Goal: Check status: Check status

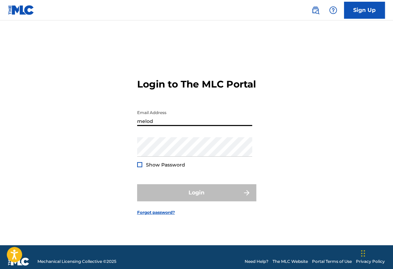
type input "[EMAIL_ADDRESS][DOMAIN_NAME]"
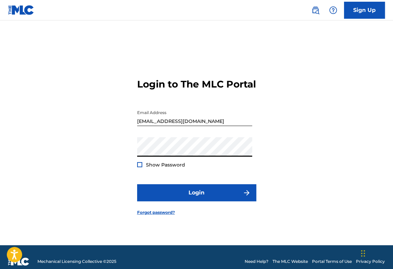
click at [137, 184] on button "Login" at bounding box center [196, 192] width 119 height 17
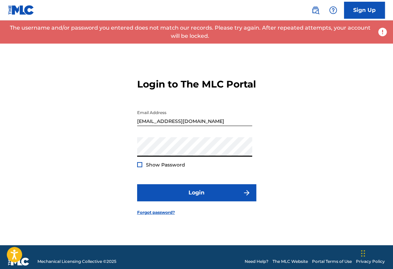
click at [93, 157] on div "Login to The MLC Portal Email Address [EMAIL_ADDRESS][DOMAIN_NAME] Password Sho…" at bounding box center [196, 140] width 393 height 207
click at [137, 184] on button "Login" at bounding box center [196, 192] width 119 height 17
click at [9, 166] on div "Login to The MLC Portal Email Address [EMAIL_ADDRESS][DOMAIN_NAME] Password Sho…" at bounding box center [196, 140] width 393 height 207
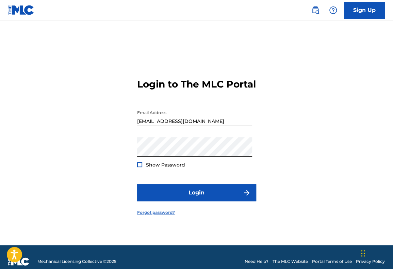
click at [169, 215] on link "Forgot password?" at bounding box center [156, 212] width 38 height 6
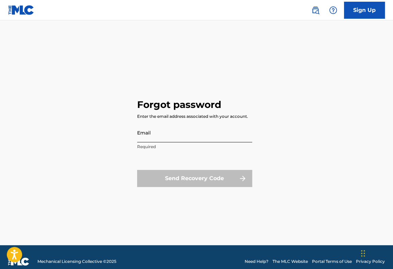
click at [156, 138] on input "Email" at bounding box center [194, 132] width 115 height 19
type input "[EMAIL_ADDRESS][DOMAIN_NAME]"
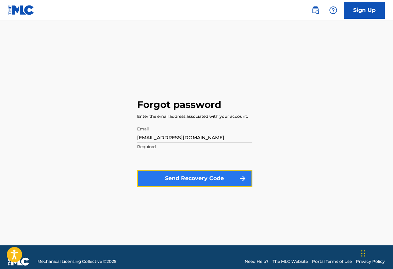
click at [189, 174] on button "Send Recovery Code" at bounding box center [194, 178] width 115 height 17
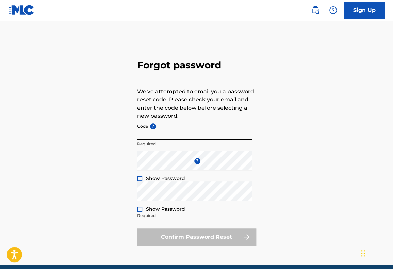
click at [145, 132] on input "Code ?" at bounding box center [194, 129] width 115 height 19
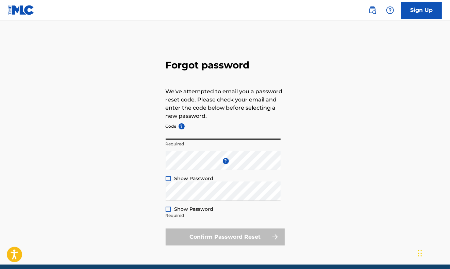
paste input "FP_062d932a0d4b112347f2eba4d415"
type input "FP_062d932a0d4b112347f2eba4d415"
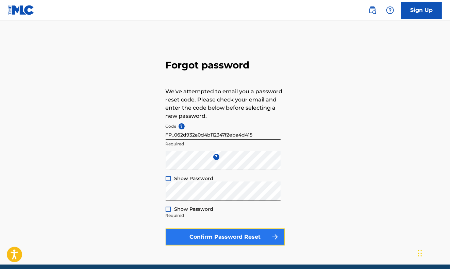
click at [230, 239] on button "Confirm Password Reset" at bounding box center [225, 236] width 119 height 17
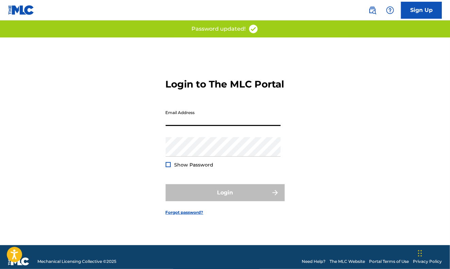
click at [182, 126] on input "Email Address" at bounding box center [223, 115] width 115 height 19
type input "[EMAIL_ADDRESS][DOMAIN_NAME]"
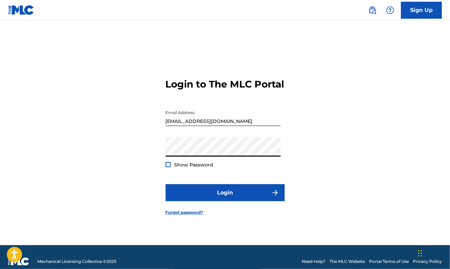
click at [166, 184] on button "Login" at bounding box center [225, 192] width 119 height 17
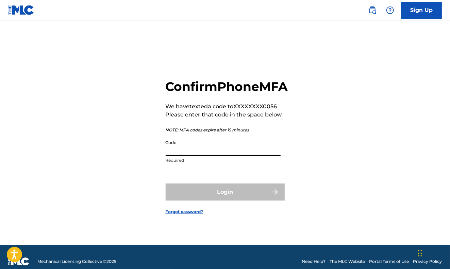
click at [191, 156] on input "Code" at bounding box center [223, 145] width 115 height 19
click at [192, 156] on input "Code" at bounding box center [223, 145] width 115 height 19
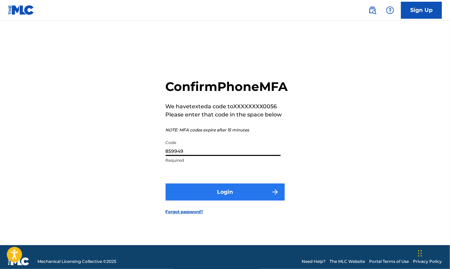
type input "859949"
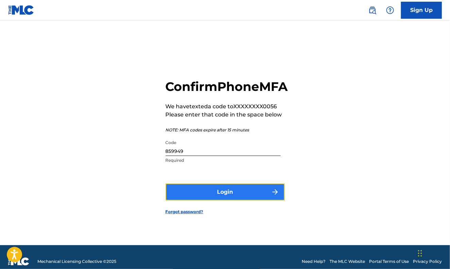
click at [198, 198] on button "Login" at bounding box center [225, 191] width 119 height 17
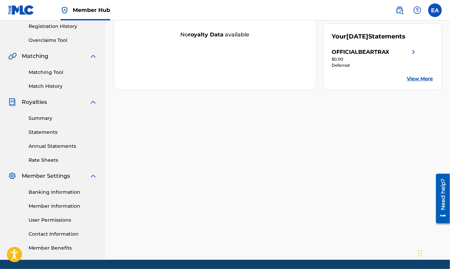
scroll to position [129, 0]
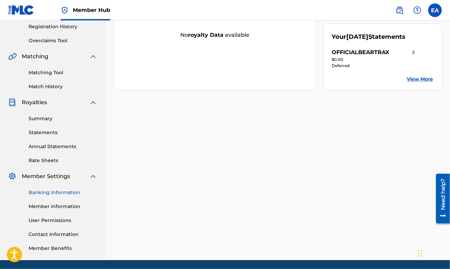
click at [53, 190] on link "Banking Information" at bounding box center [63, 192] width 69 height 7
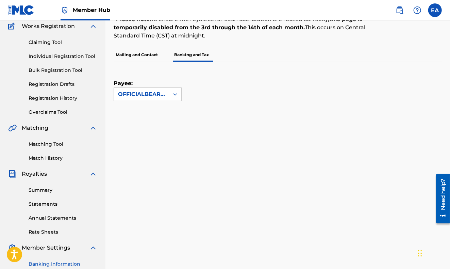
scroll to position [57, 0]
click at [57, 203] on link "Statements" at bounding box center [63, 204] width 69 height 7
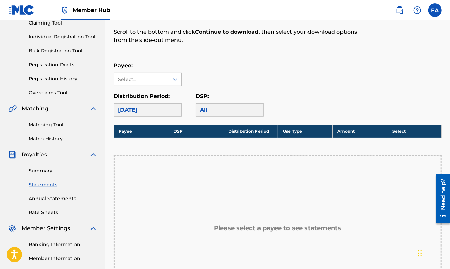
scroll to position [78, 0]
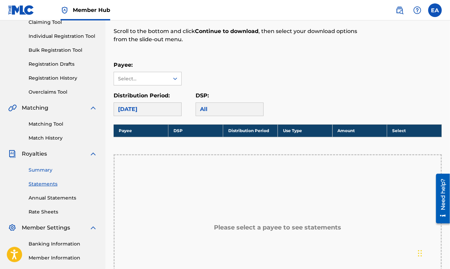
click at [46, 171] on link "Summary" at bounding box center [63, 169] width 69 height 7
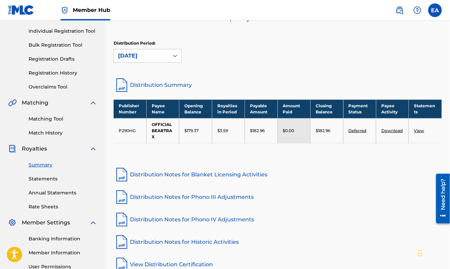
scroll to position [84, 0]
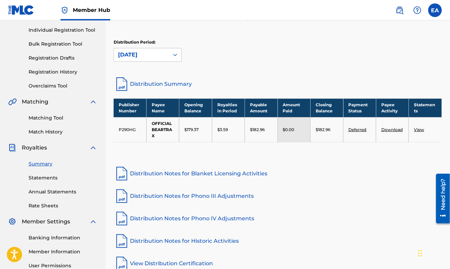
click at [392, 128] on link "View" at bounding box center [419, 129] width 10 height 5
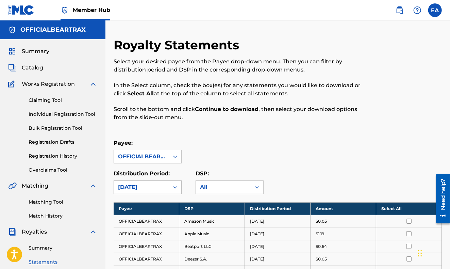
scroll to position [27, 0]
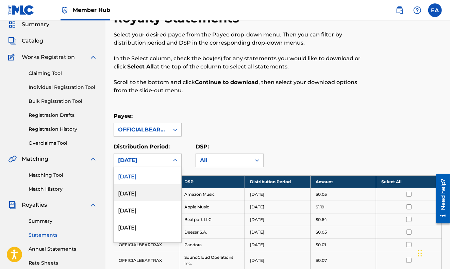
click at [150, 167] on div "54 results available. Use Up and Down to choose options, press Enter to select …" at bounding box center [148, 160] width 68 height 14
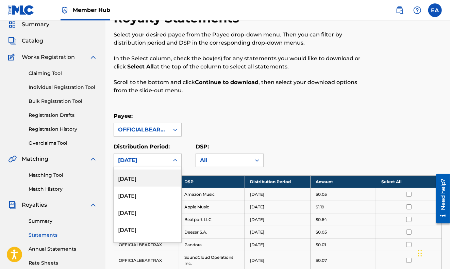
scroll to position [0, 0]
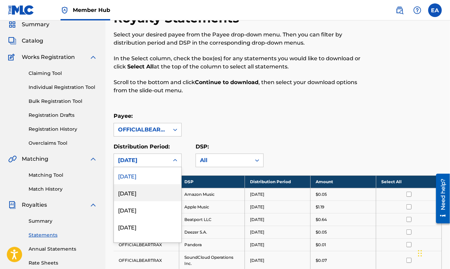
click at [144, 187] on div "[DATE]" at bounding box center [147, 192] width 67 height 17
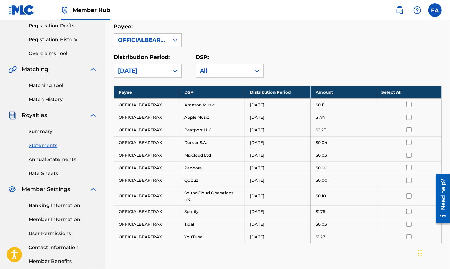
scroll to position [116, 0]
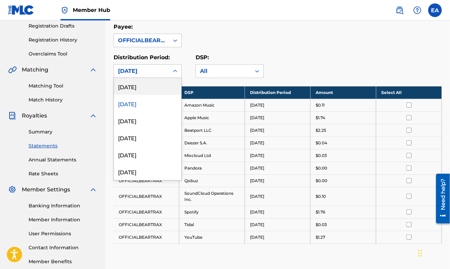
click at [155, 74] on div "[DATE]" at bounding box center [141, 71] width 47 height 8
click at [148, 123] on div "[DATE]" at bounding box center [147, 120] width 67 height 17
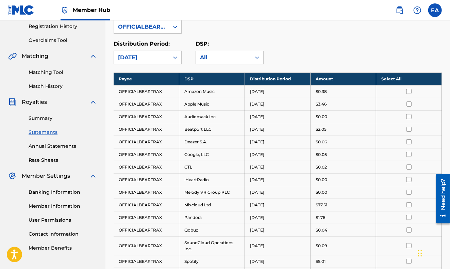
scroll to position [0, 0]
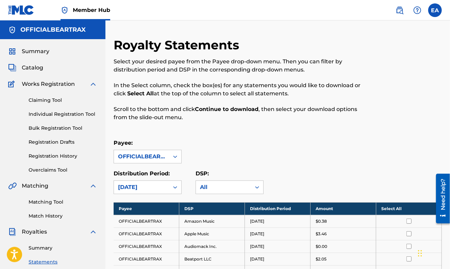
click at [45, 67] on div "Catalog" at bounding box center [52, 68] width 89 height 8
click at [31, 68] on span "Catalog" at bounding box center [32, 68] width 21 height 8
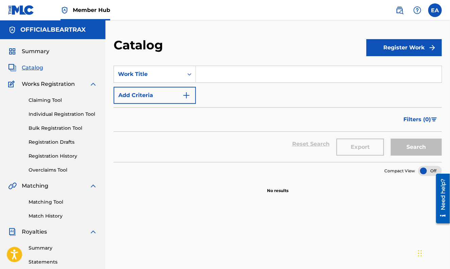
scroll to position [153, 0]
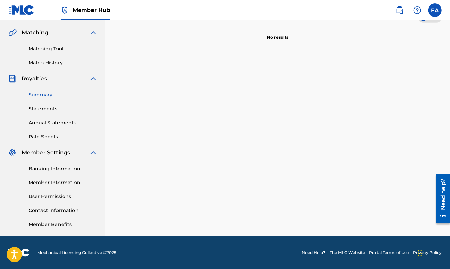
click at [42, 98] on link "Summary" at bounding box center [63, 94] width 69 height 7
